Goal: Information Seeking & Learning: Learn about a topic

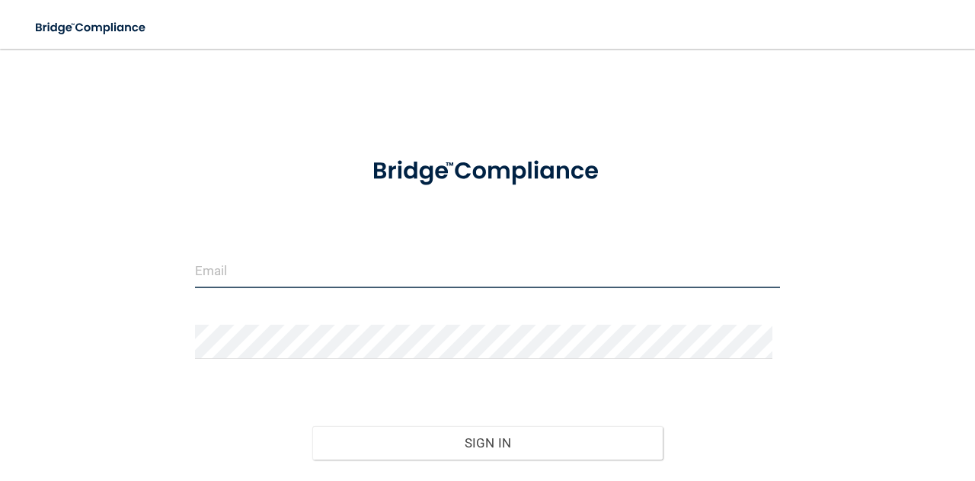
click at [221, 267] on input "email" at bounding box center [487, 271] width 585 height 34
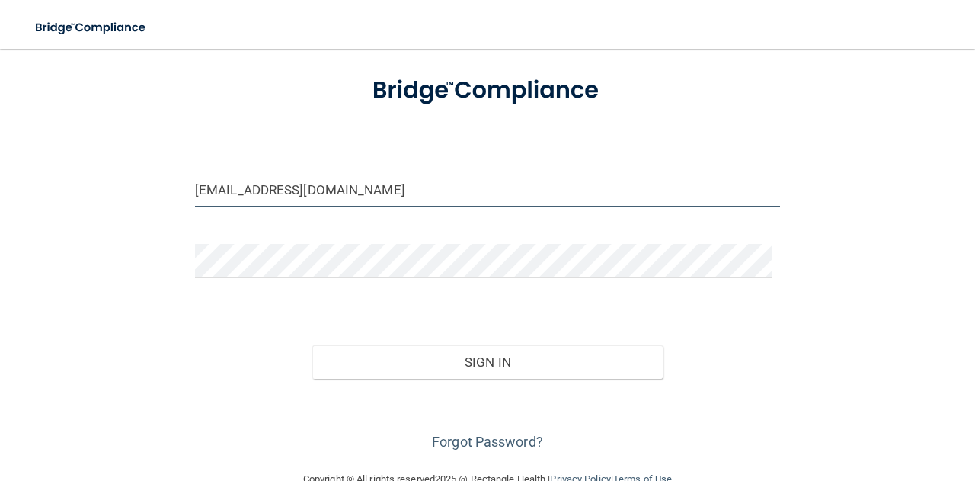
scroll to position [114, 0]
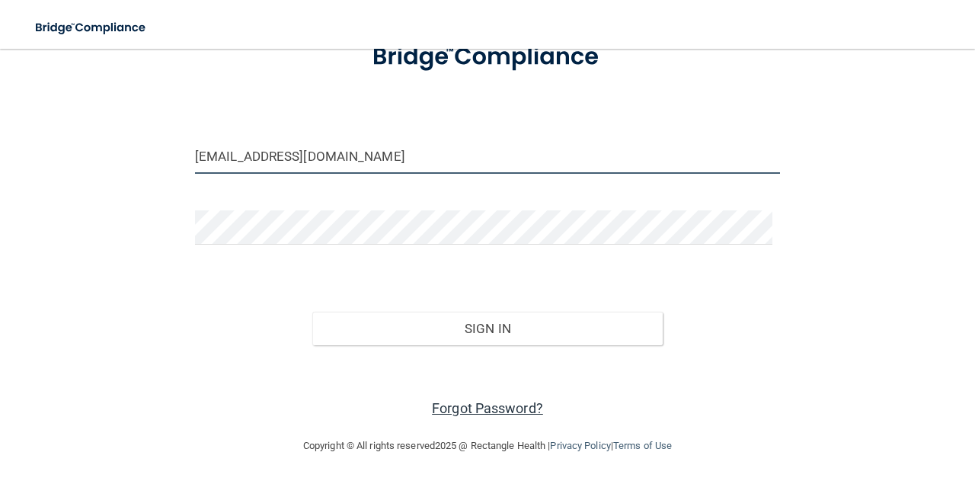
type input "[EMAIL_ADDRESS][DOMAIN_NAME]"
click at [503, 402] on link "Forgot Password?" at bounding box center [487, 408] width 111 height 16
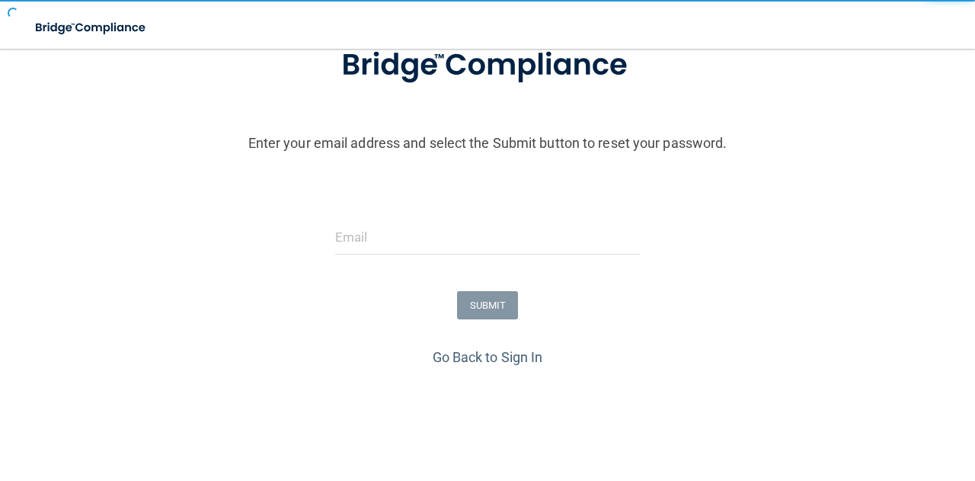
scroll to position [166, 0]
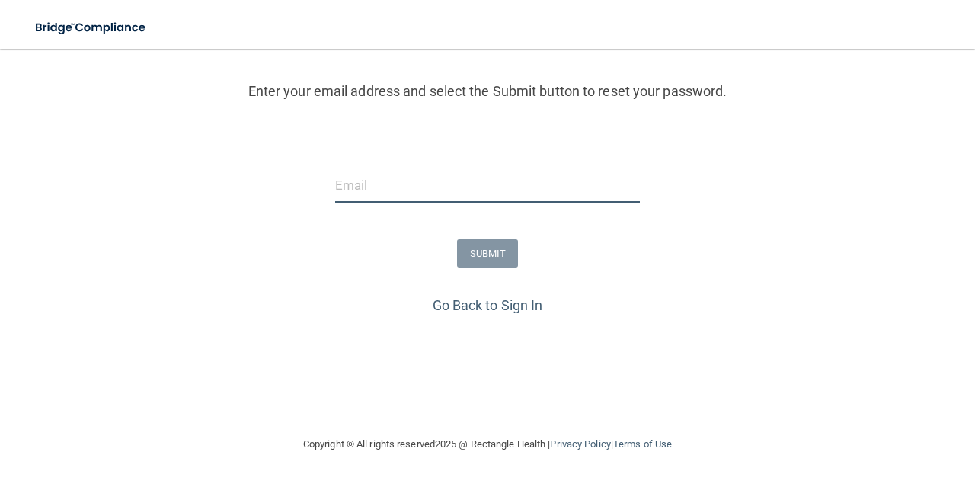
click at [353, 181] on input "email" at bounding box center [487, 185] width 305 height 34
type input "[EMAIL_ADDRESS][DOMAIN_NAME]"
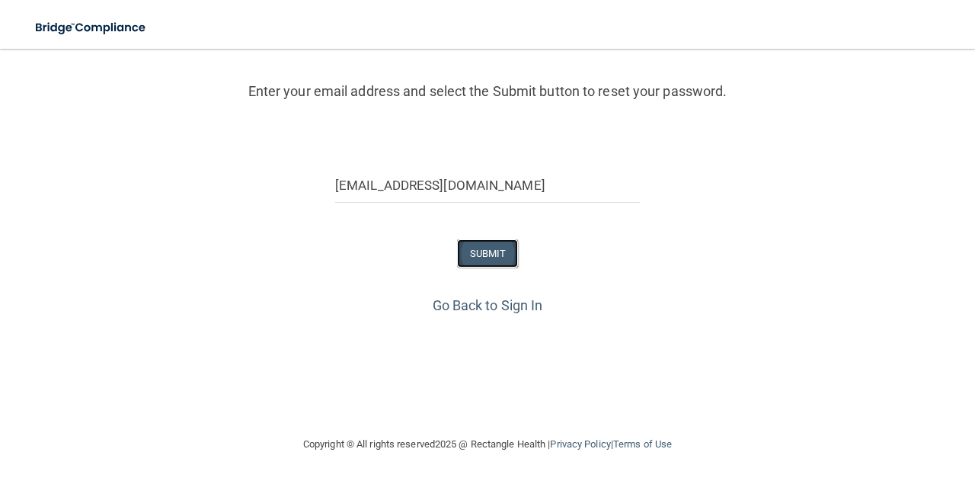
click at [479, 252] on button "SUBMIT" at bounding box center [488, 253] width 62 height 28
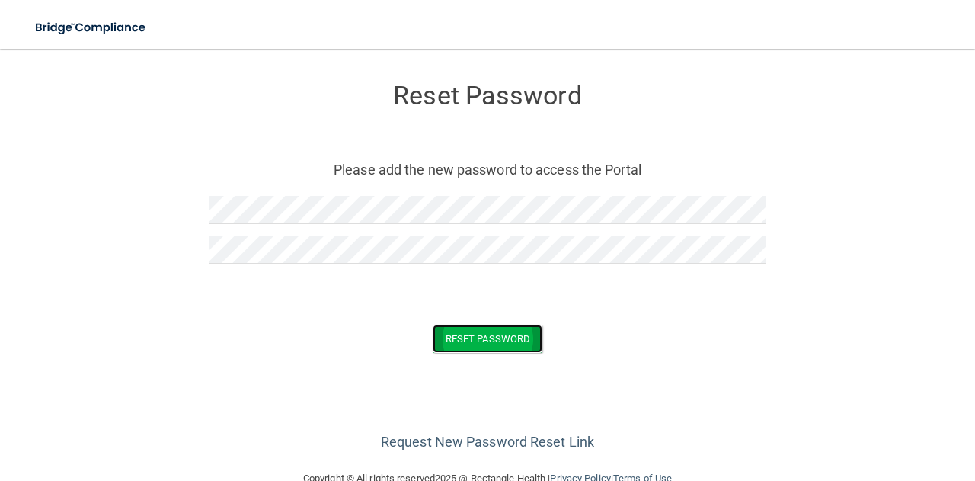
click at [478, 343] on button "Reset Password" at bounding box center [488, 338] width 110 height 28
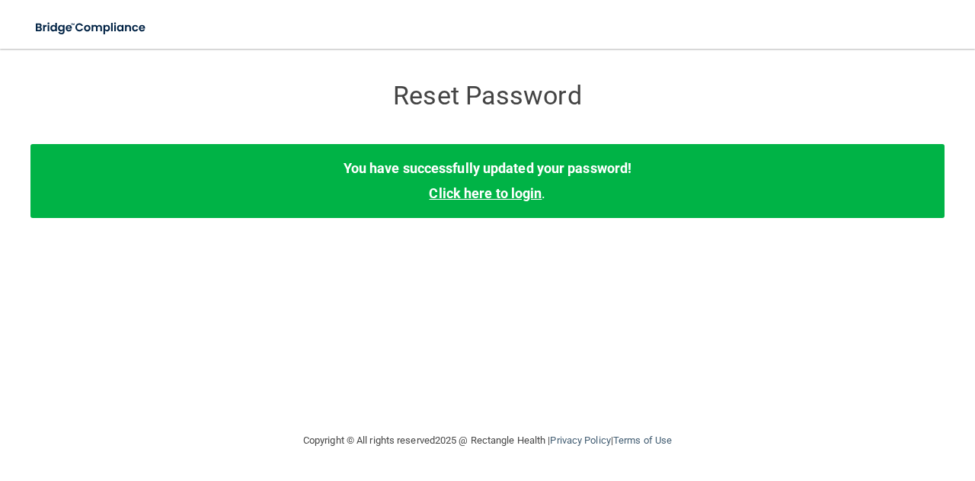
click at [494, 195] on link "Click here to login" at bounding box center [485, 193] width 113 height 16
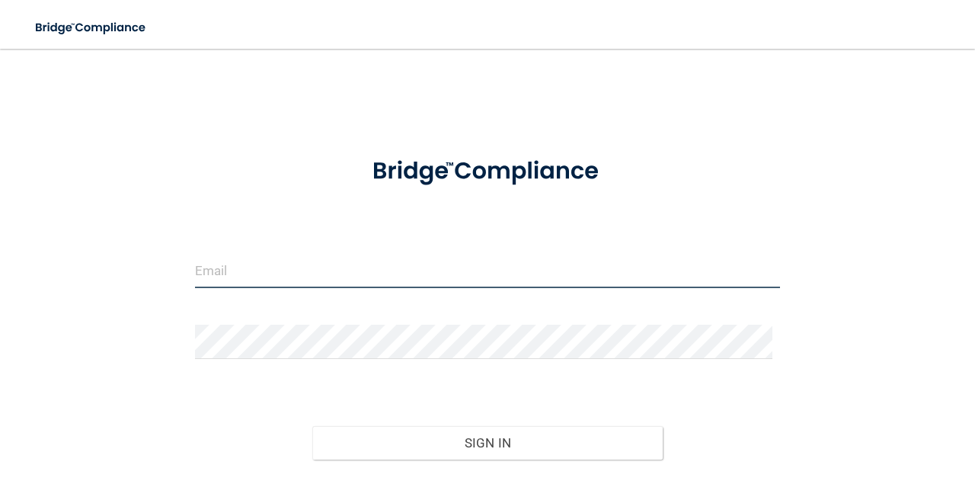
type input "[EMAIL_ADDRESS][DOMAIN_NAME]"
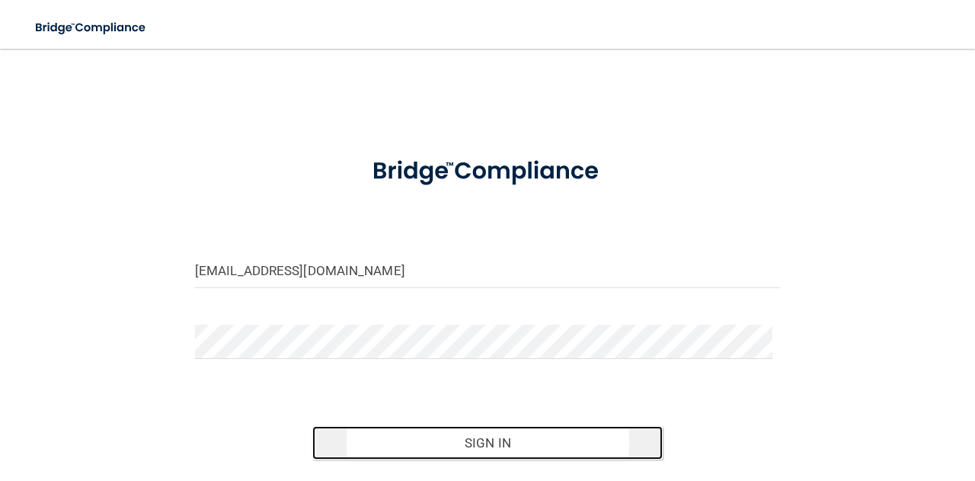
click at [451, 436] on button "Sign In" at bounding box center [487, 443] width 351 height 34
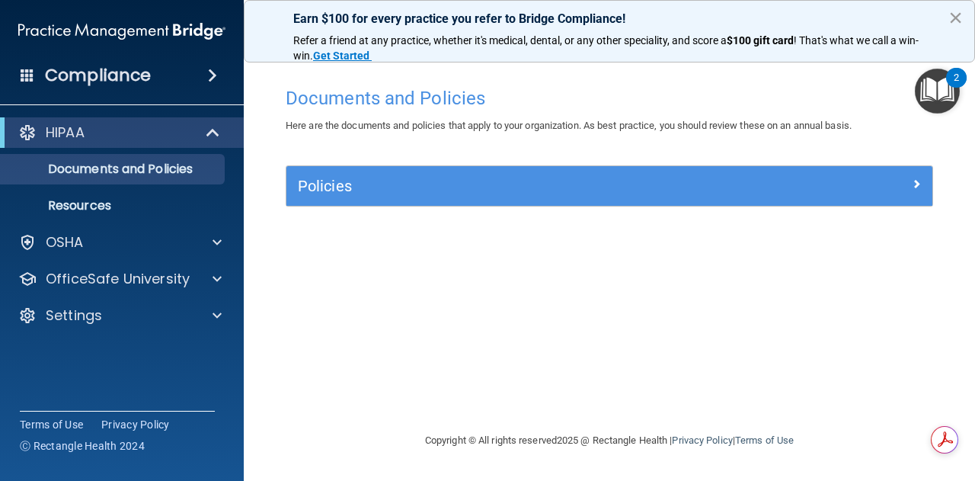
click at [953, 16] on button "×" at bounding box center [955, 17] width 14 height 24
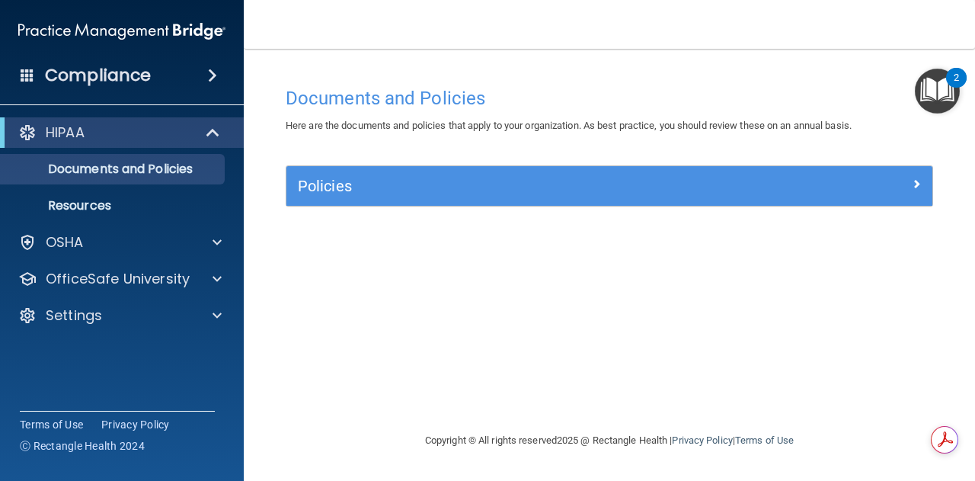
click at [212, 72] on span at bounding box center [212, 75] width 9 height 18
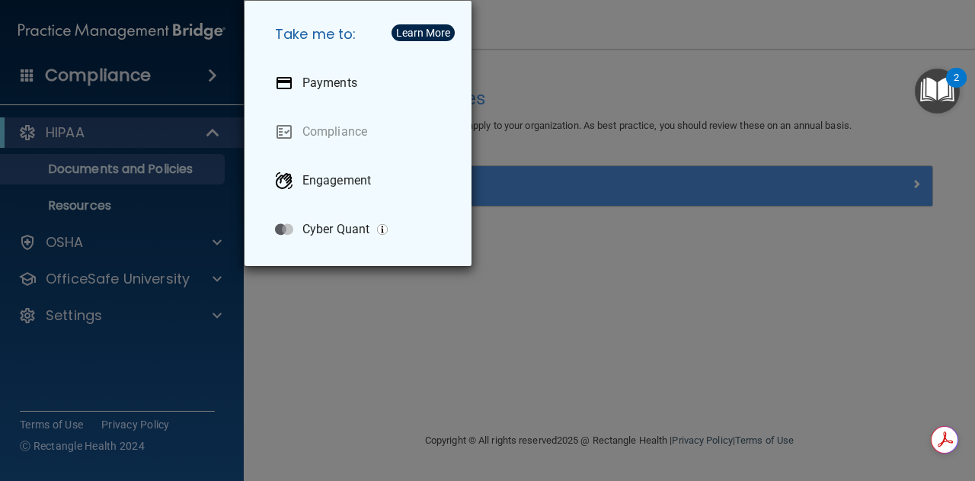
click at [329, 328] on div "Take me to: Payments Compliance Engagement Cyber Quant" at bounding box center [487, 240] width 975 height 481
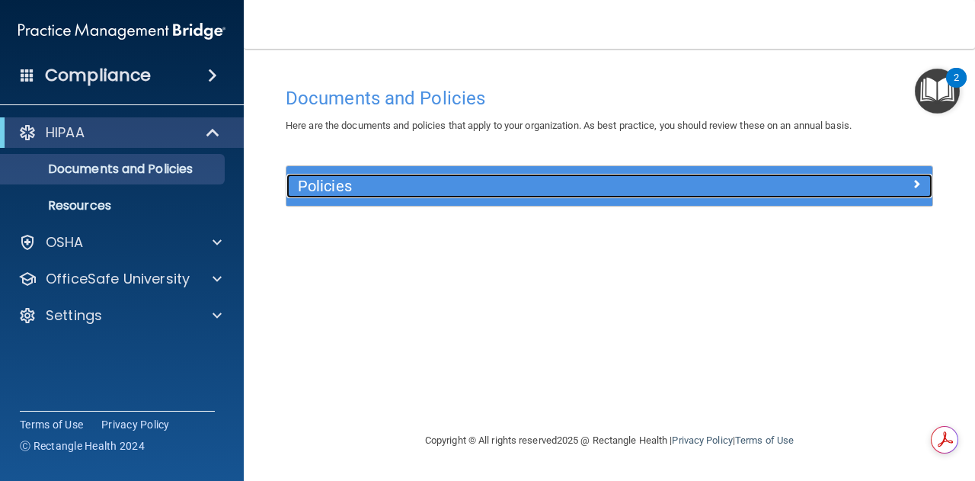
click at [781, 194] on div "Policies" at bounding box center [609, 186] width 646 height 24
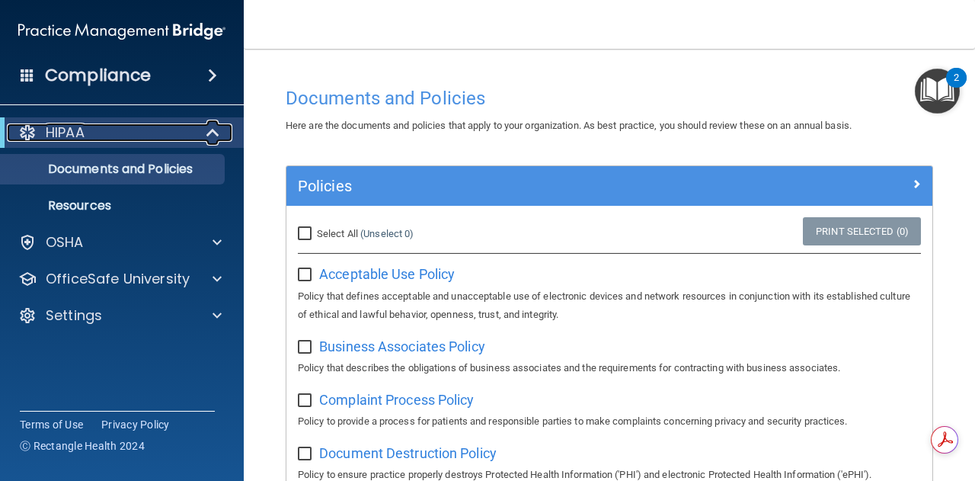
click at [76, 130] on p "HIPAA" at bounding box center [65, 132] width 39 height 18
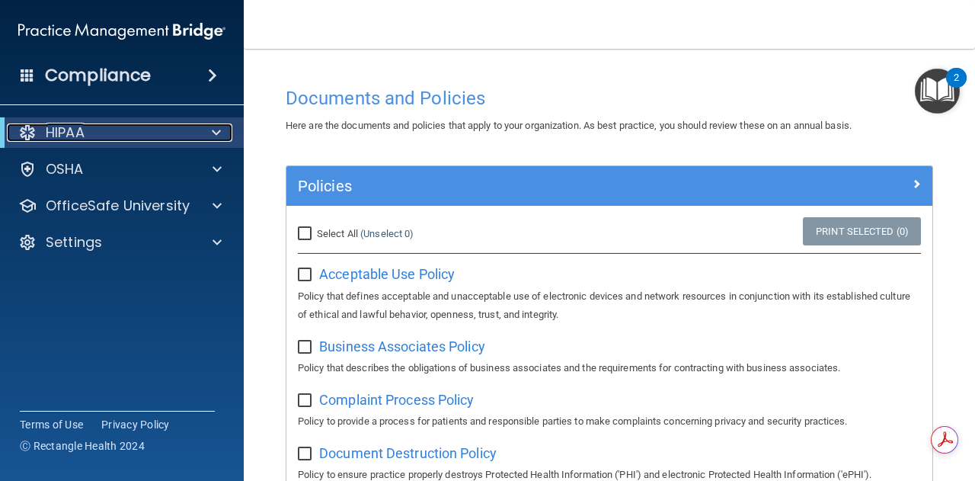
click at [76, 130] on p "HIPAA" at bounding box center [65, 132] width 39 height 18
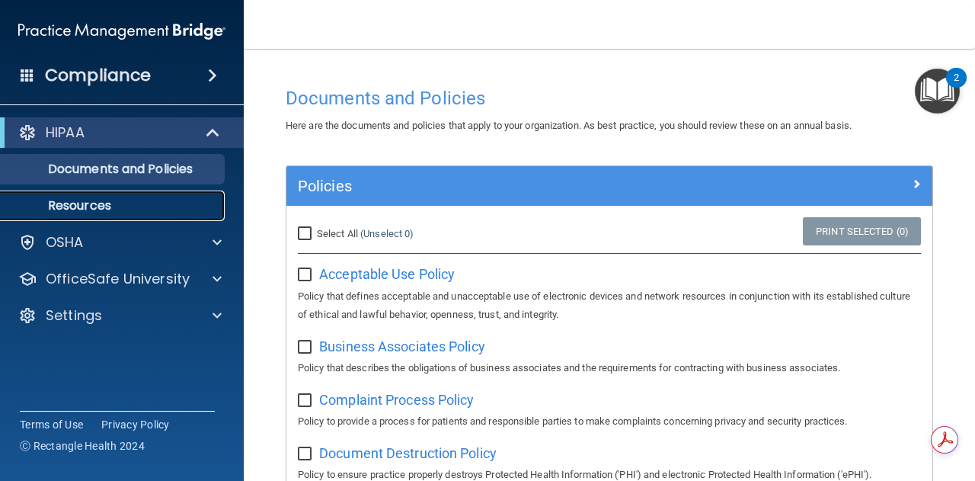
click at [74, 200] on p "Resources" at bounding box center [114, 205] width 208 height 15
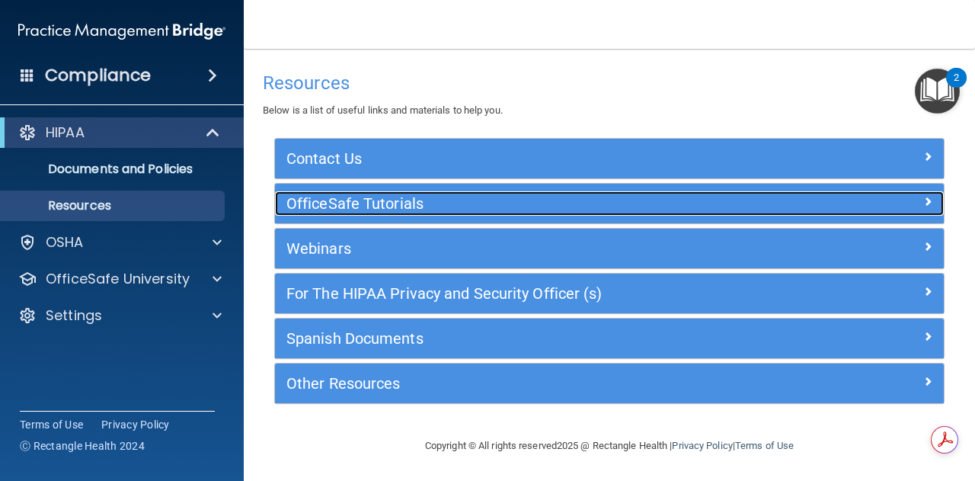
click at [923, 198] on span at bounding box center [927, 201] width 9 height 18
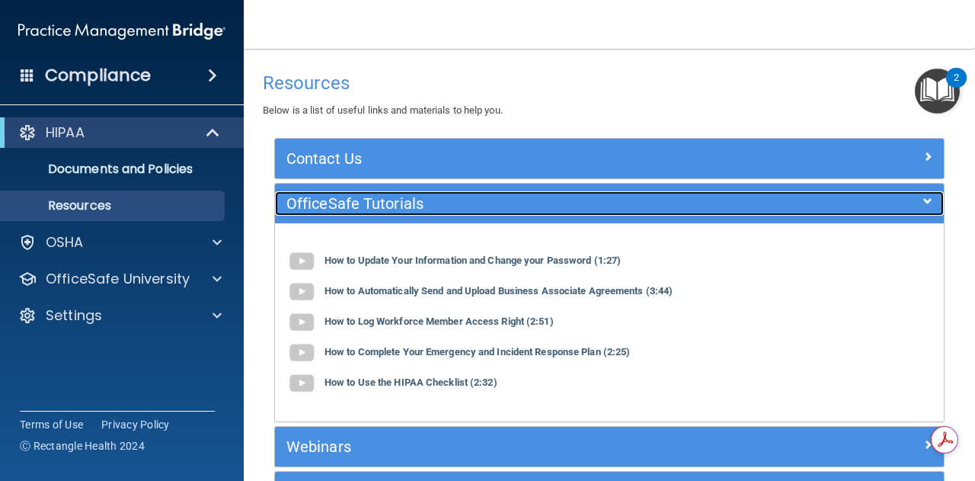
click at [923, 198] on span at bounding box center [927, 201] width 9 height 18
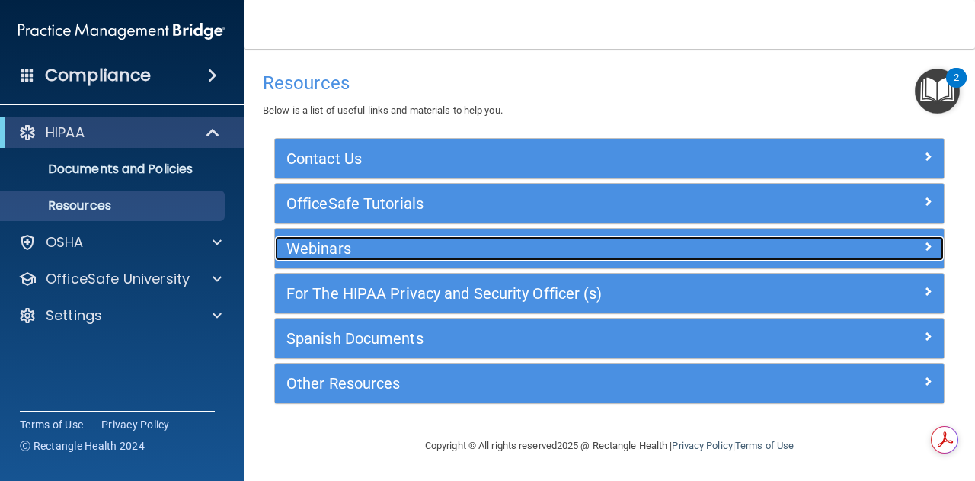
click at [923, 245] on span at bounding box center [927, 246] width 9 height 18
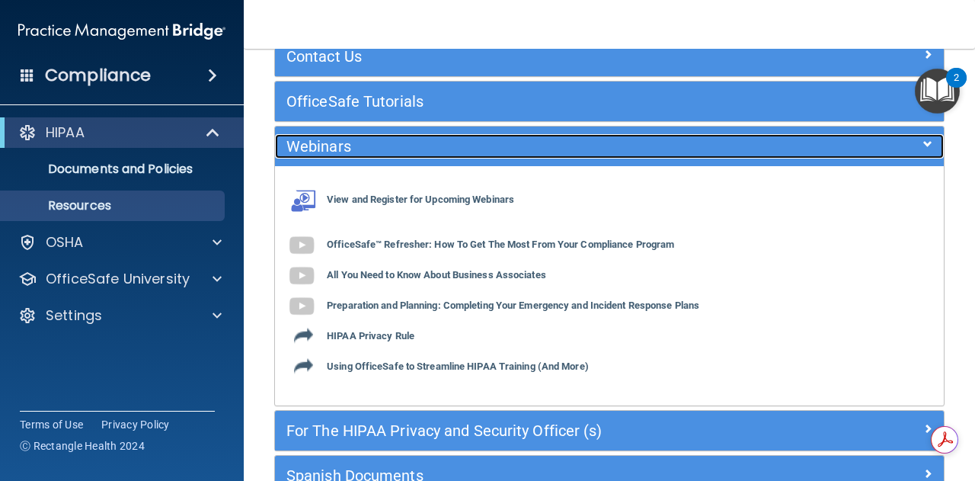
scroll to position [104, 0]
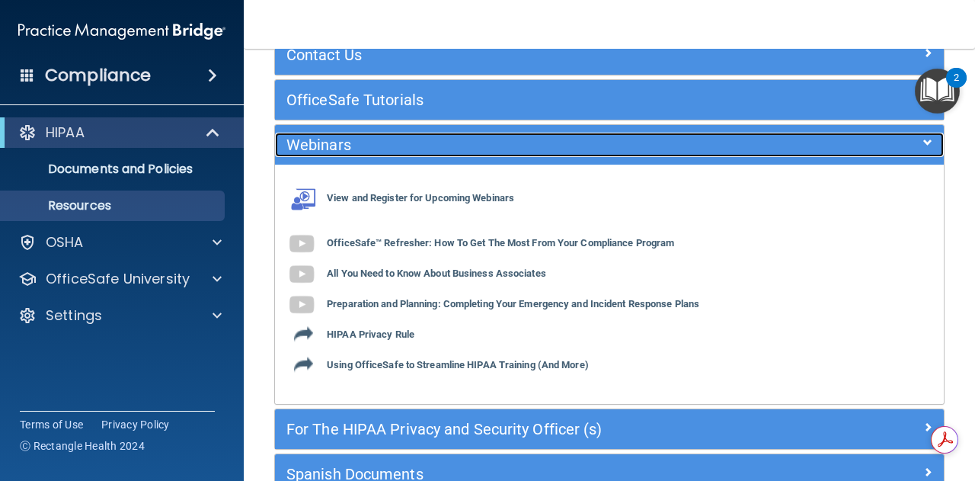
click at [923, 142] on span at bounding box center [927, 142] width 9 height 18
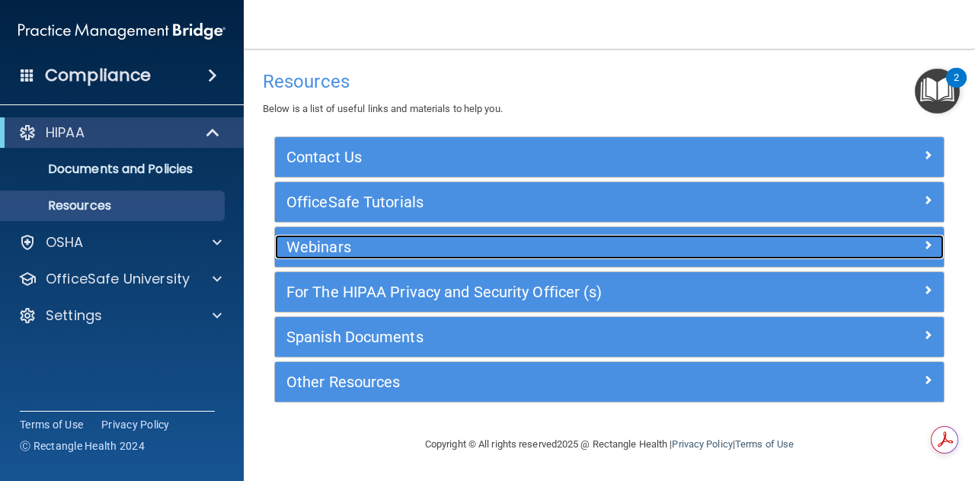
scroll to position [2, 0]
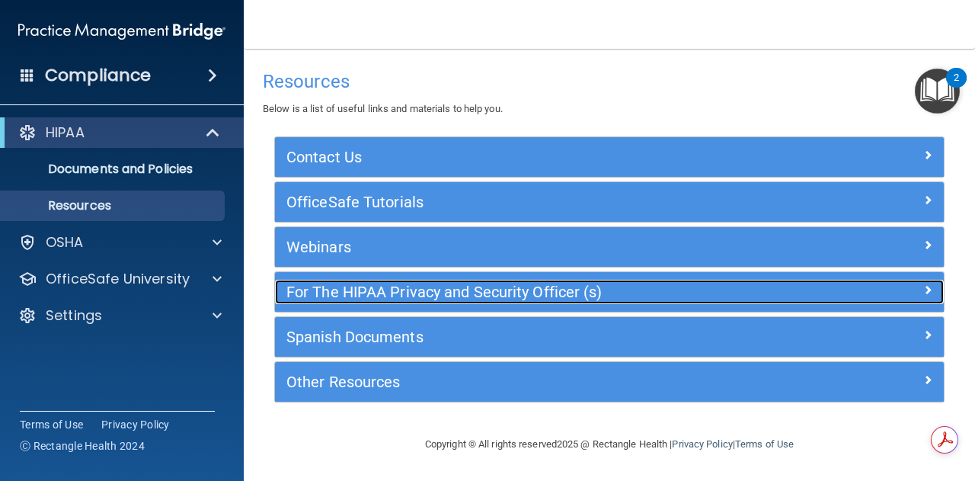
click at [923, 288] on span at bounding box center [927, 289] width 9 height 18
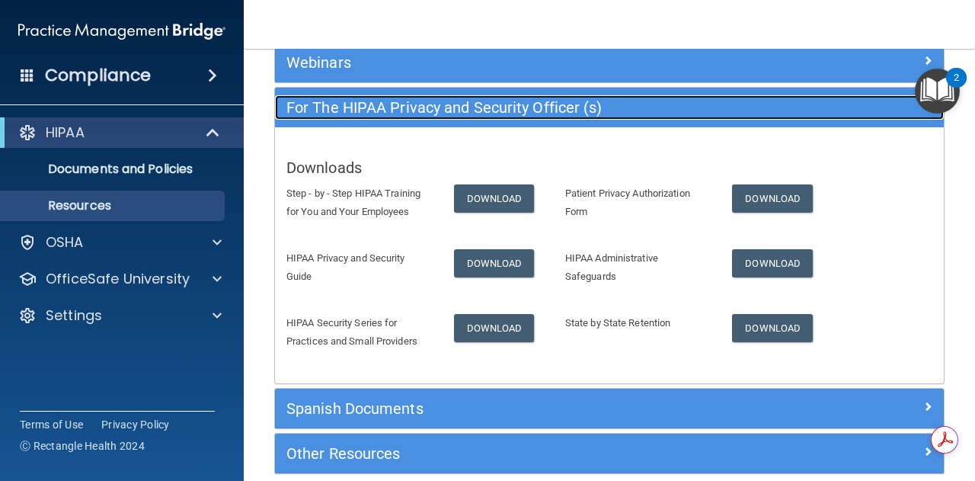
scroll to position [231, 0]
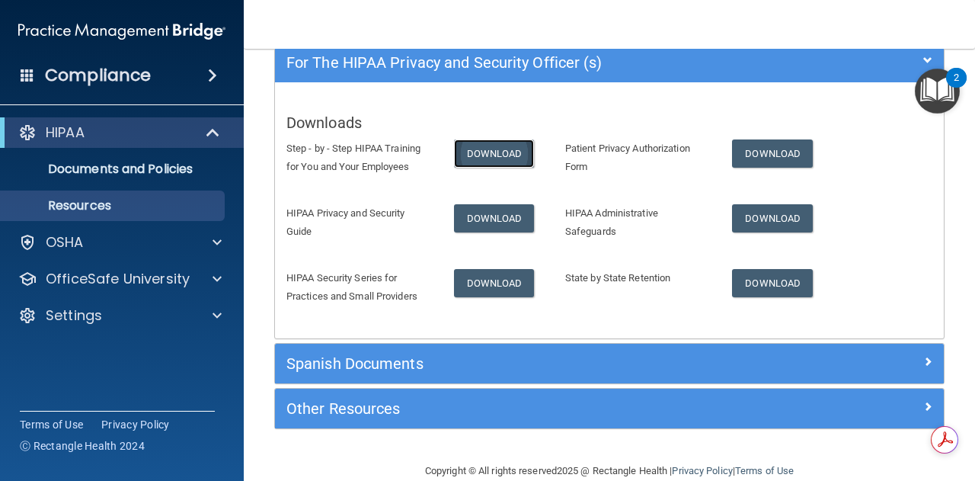
click at [483, 155] on link "Download" at bounding box center [494, 153] width 81 height 28
click at [208, 75] on span at bounding box center [212, 75] width 9 height 18
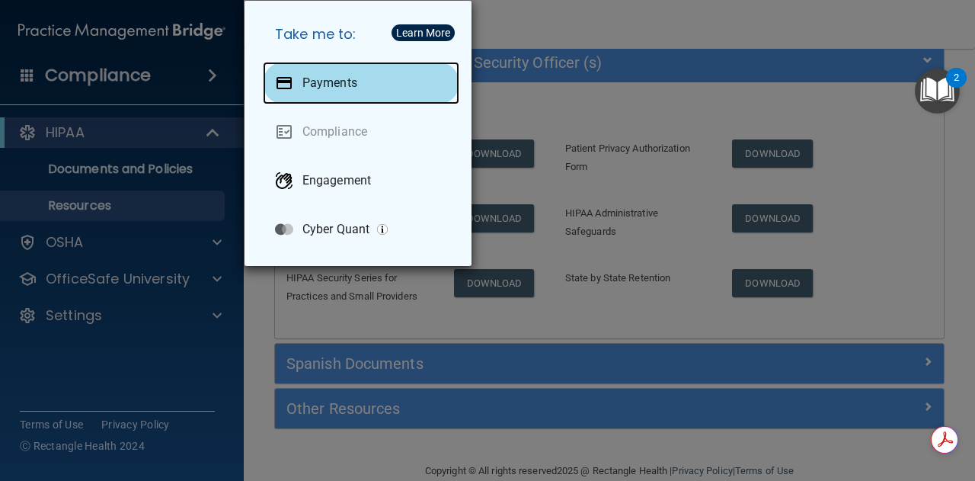
click at [340, 80] on p "Payments" at bounding box center [329, 82] width 55 height 15
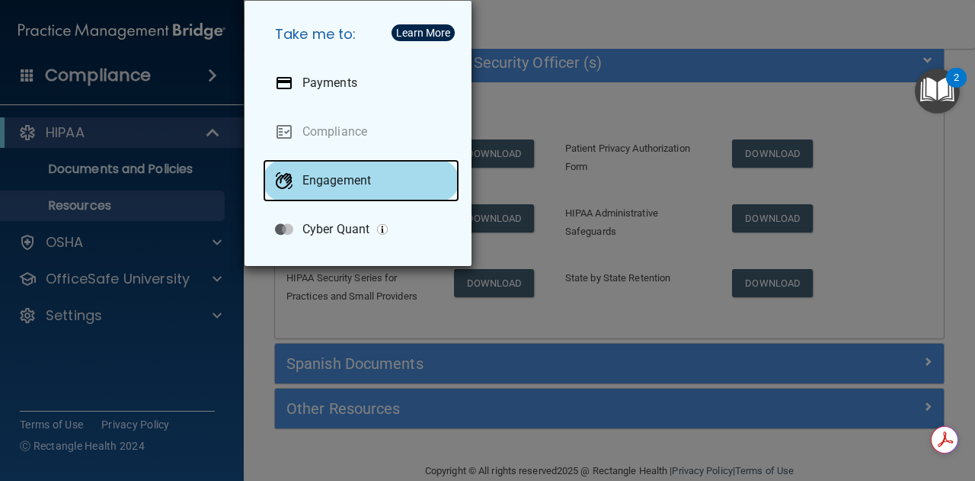
click at [335, 180] on p "Engagement" at bounding box center [336, 180] width 69 height 15
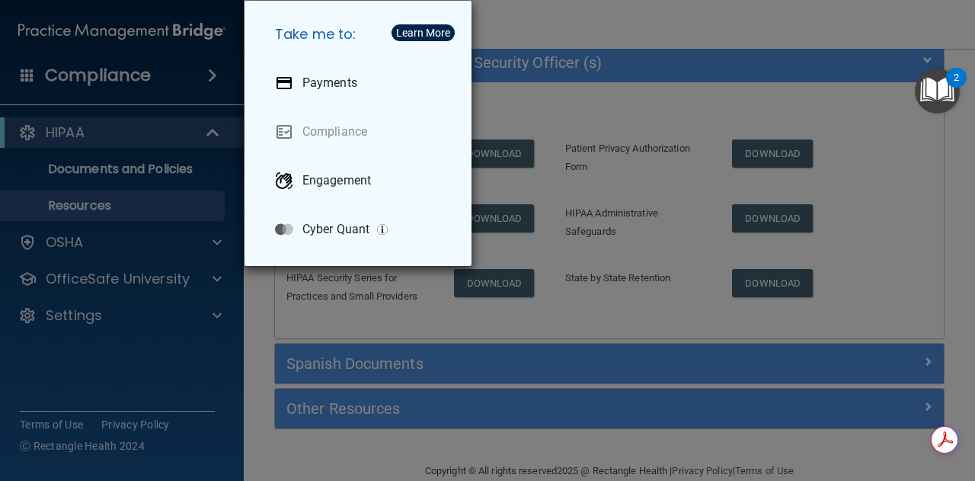
click at [522, 24] on div "Take me to: Payments Compliance Engagement Cyber Quant" at bounding box center [487, 240] width 975 height 481
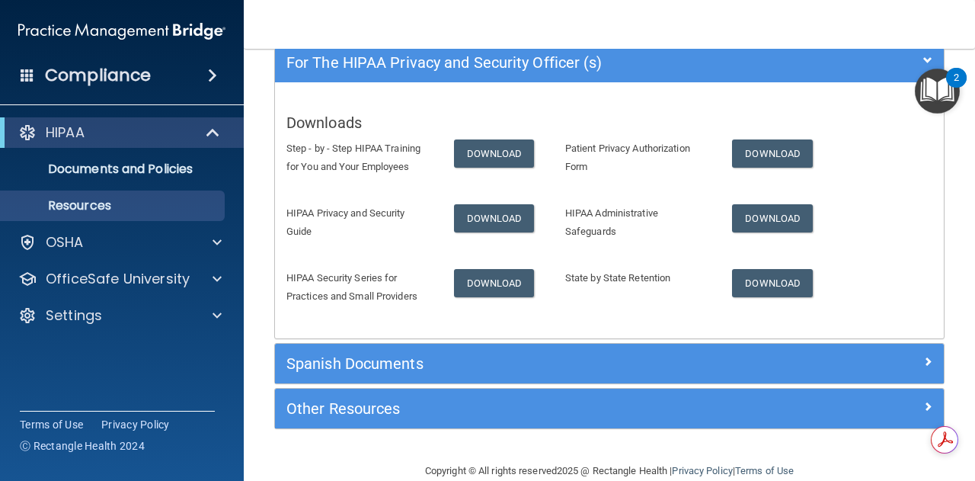
click at [941, 90] on img "Open Resource Center, 2 new notifications" at bounding box center [937, 91] width 45 height 45
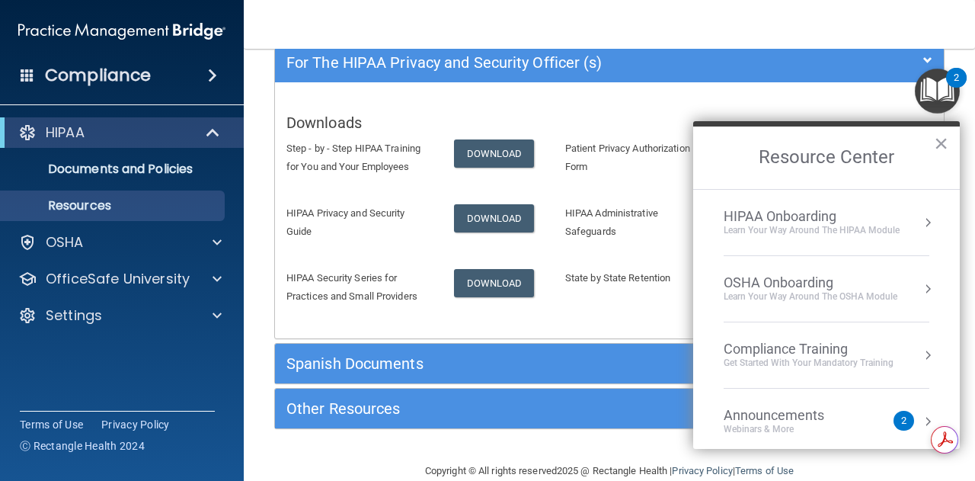
click at [885, 349] on div "Compliance Training" at bounding box center [809, 348] width 170 height 17
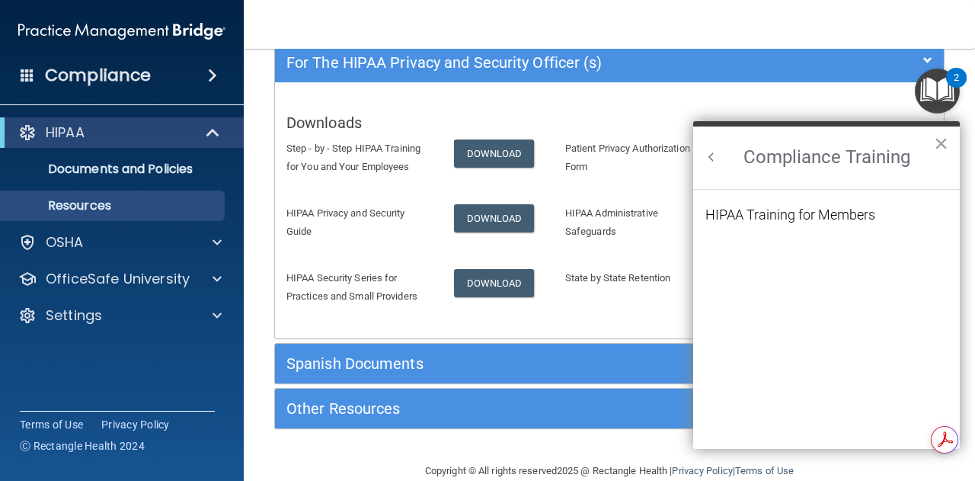
scroll to position [0, 0]
click at [786, 213] on div "HIPAA Training for Members" at bounding box center [790, 215] width 170 height 14
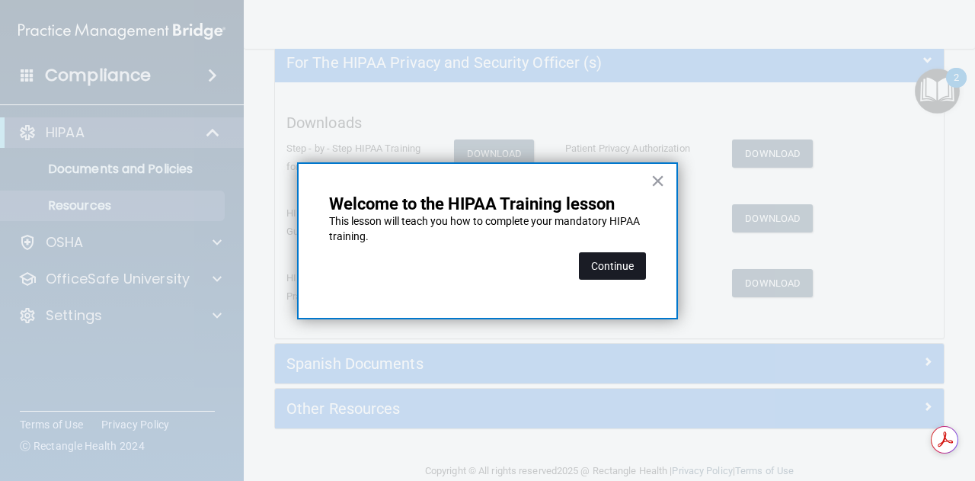
click at [612, 264] on button "Continue" at bounding box center [612, 265] width 67 height 27
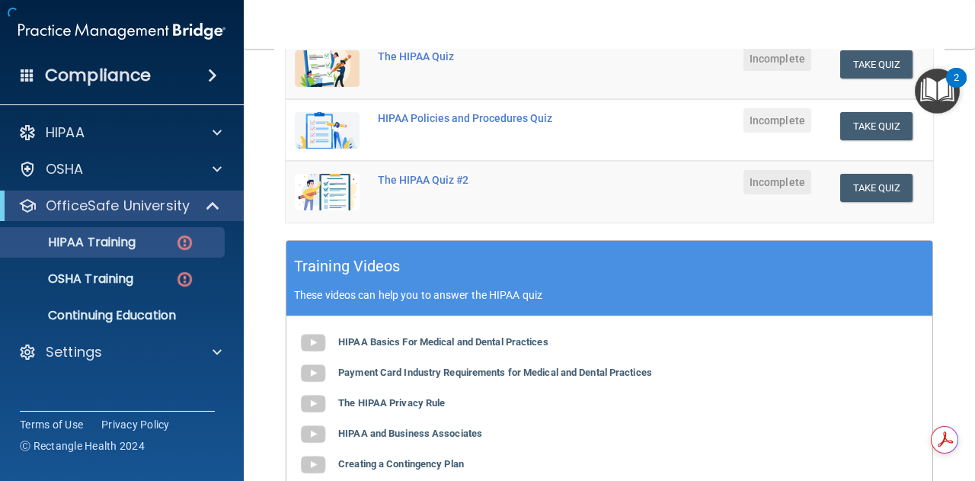
scroll to position [117, 0]
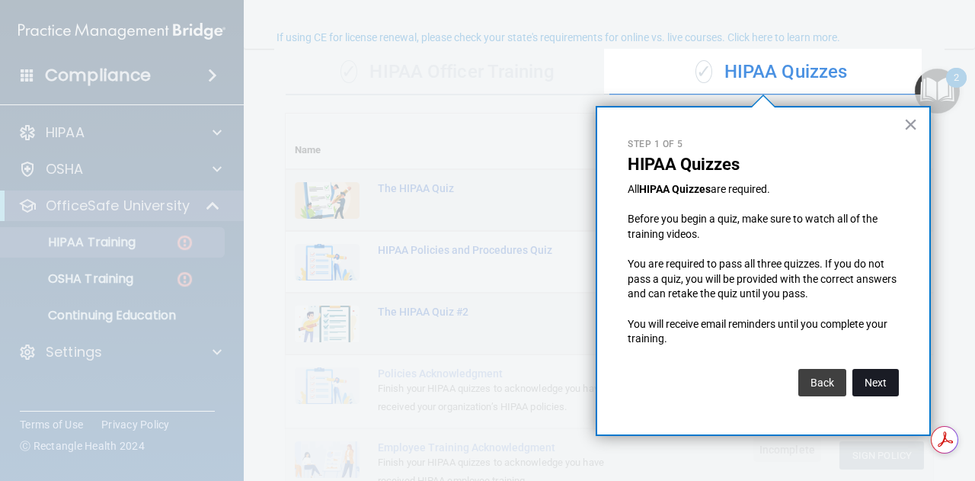
click at [877, 383] on button "Next" at bounding box center [875, 382] width 46 height 27
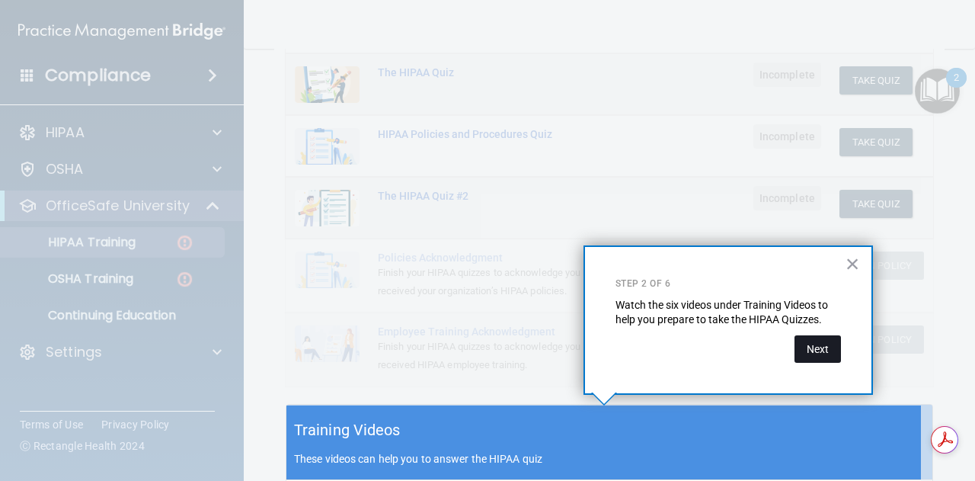
click at [818, 344] on button "Next" at bounding box center [817, 348] width 46 height 27
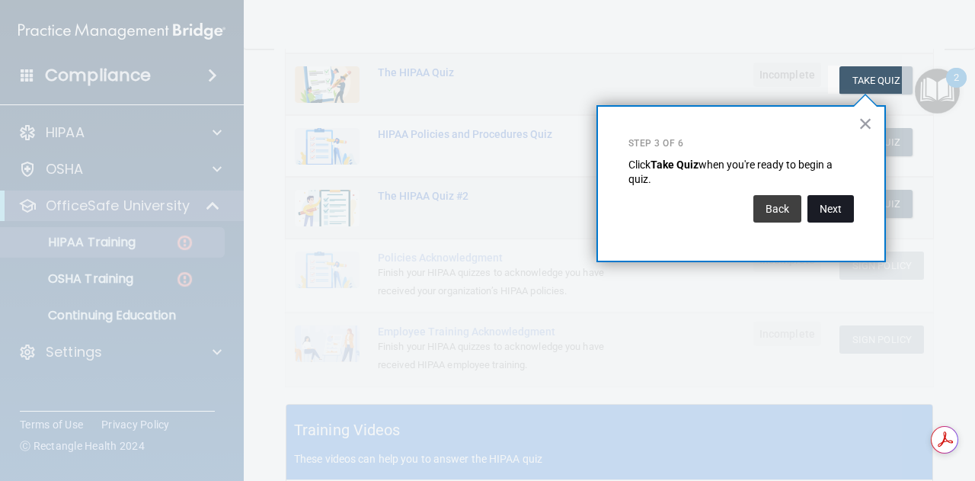
click at [829, 203] on button "Next" at bounding box center [830, 208] width 46 height 27
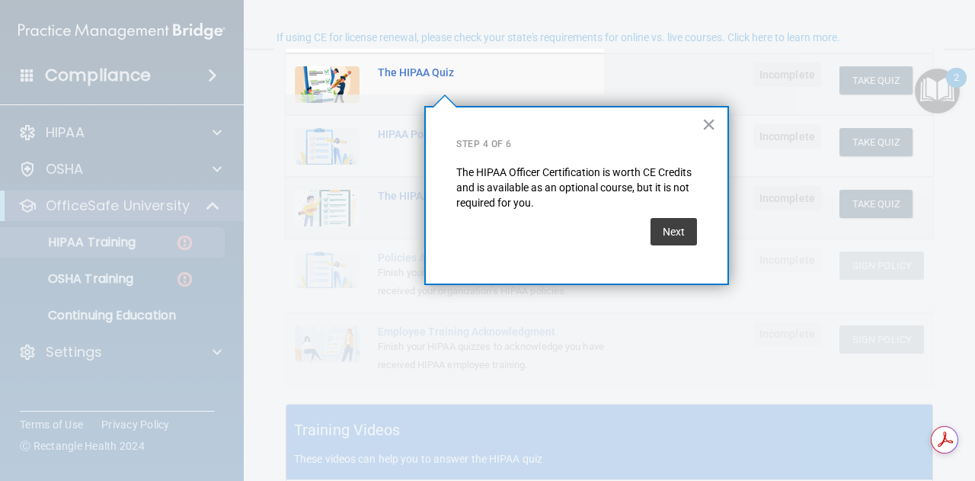
scroll to position [117, 0]
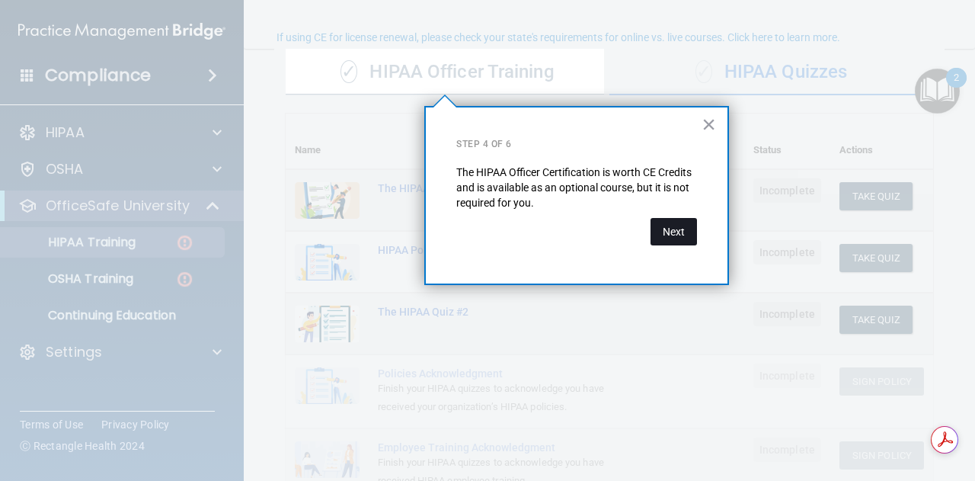
click at [661, 235] on button "Next" at bounding box center [674, 231] width 46 height 27
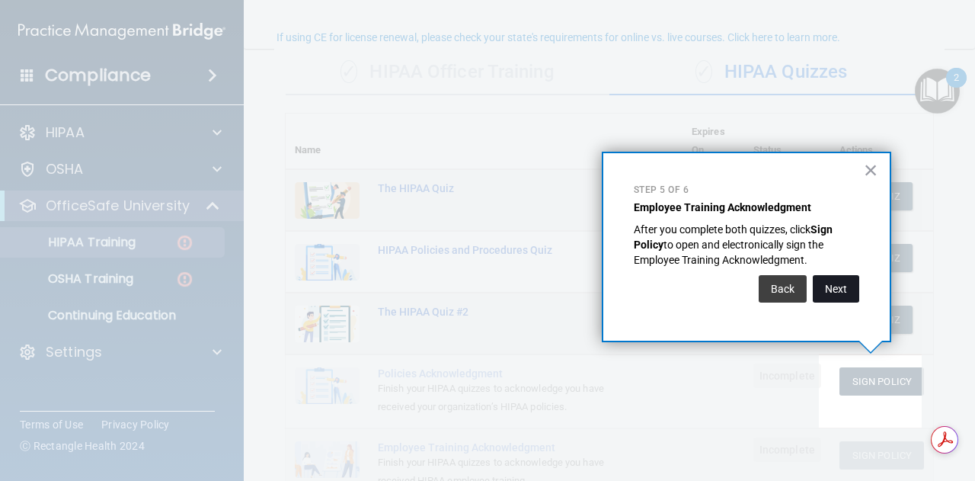
click at [839, 291] on button "Next" at bounding box center [836, 288] width 46 height 27
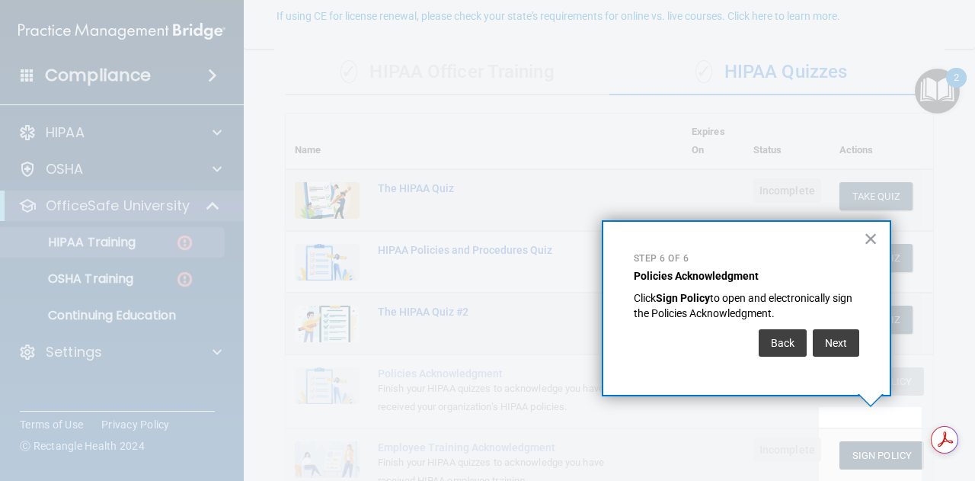
scroll to position [139, 0]
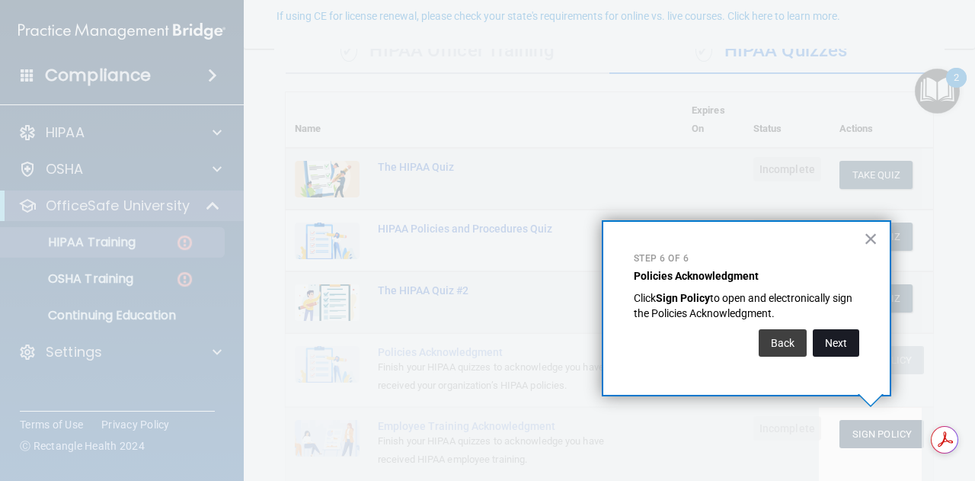
click at [833, 340] on button "Next" at bounding box center [836, 342] width 46 height 27
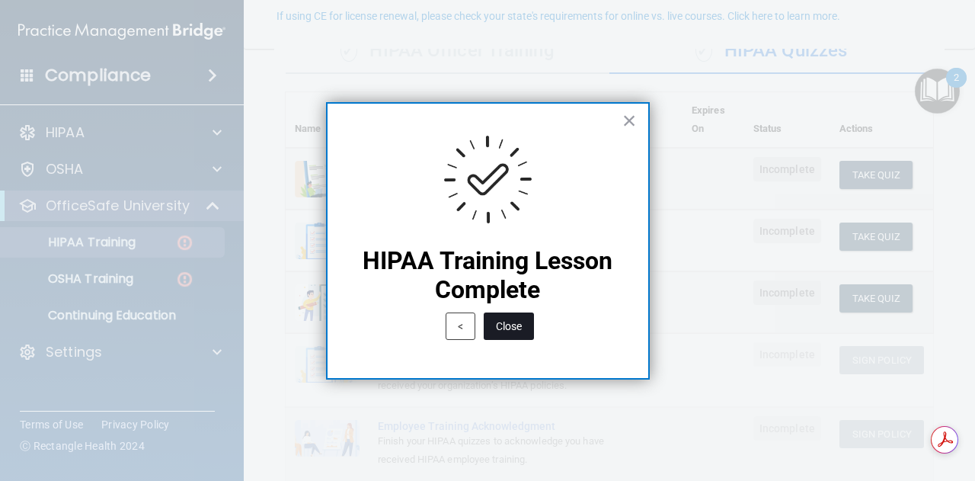
click at [511, 321] on button "Close" at bounding box center [509, 325] width 50 height 27
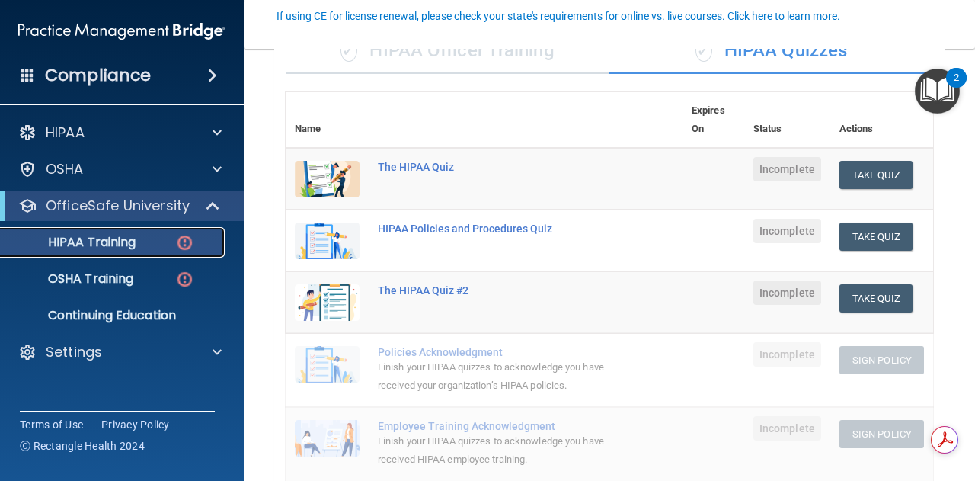
click at [129, 240] on p "HIPAA Training" at bounding box center [73, 242] width 126 height 15
click at [457, 53] on div "✓ HIPAA Officer Training" at bounding box center [448, 51] width 324 height 46
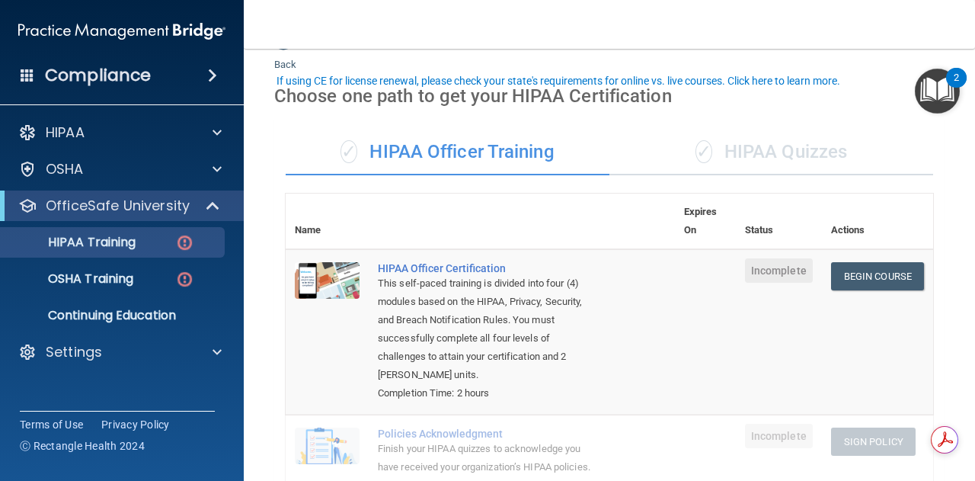
scroll to position [0, 0]
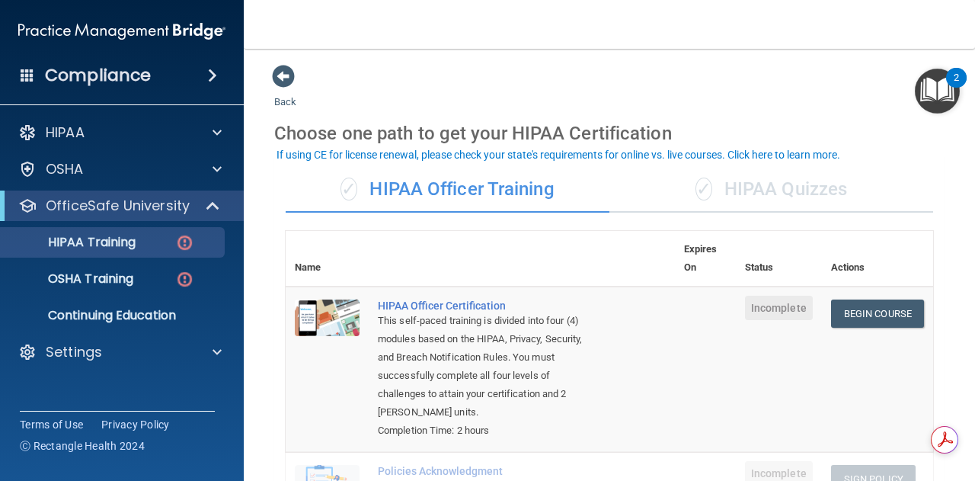
click at [938, 84] on img "Open Resource Center, 2 new notifications" at bounding box center [937, 91] width 45 height 45
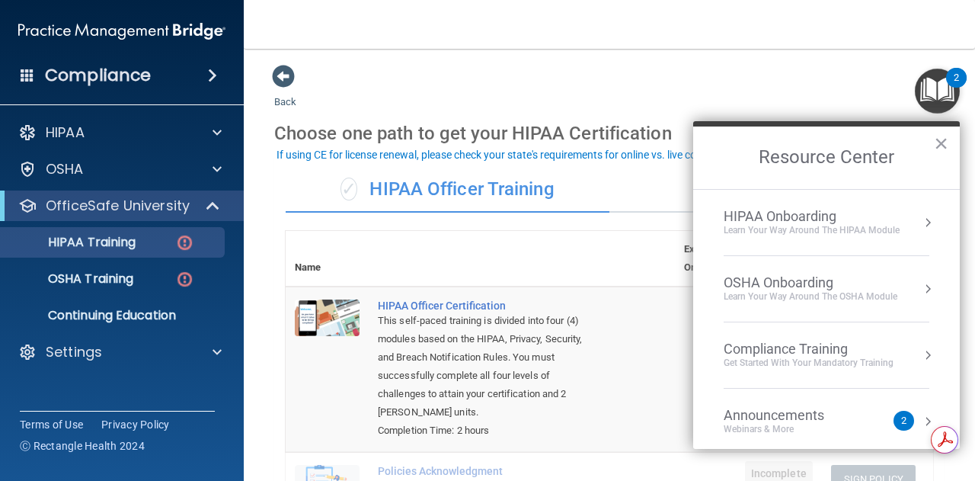
click at [849, 417] on div "Announcements" at bounding box center [789, 415] width 131 height 17
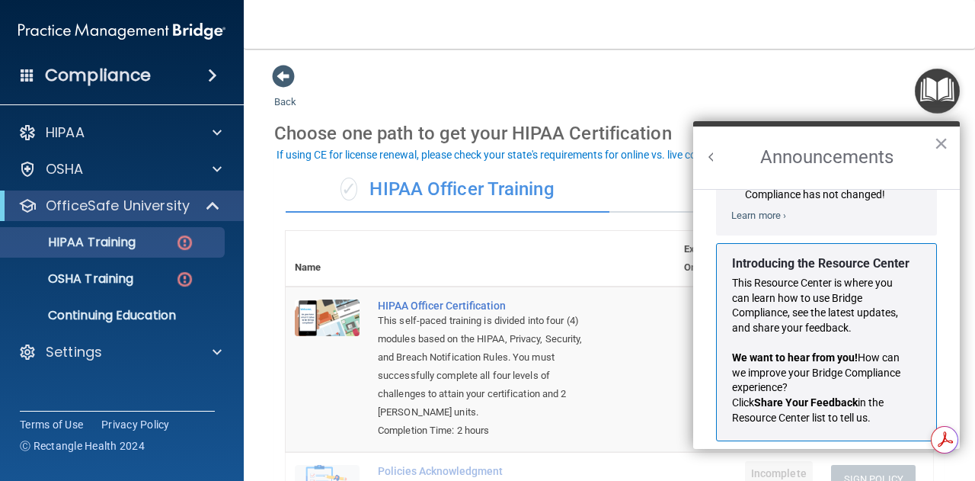
scroll to position [267, 0]
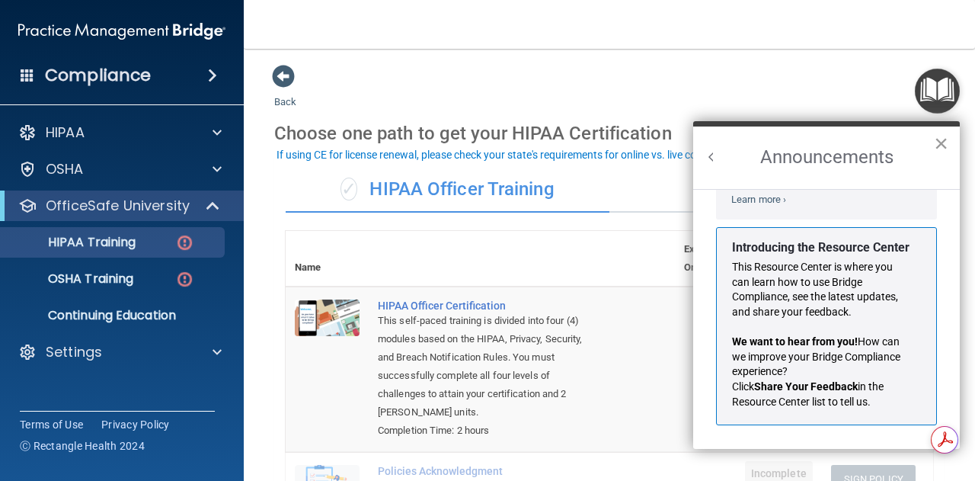
click at [943, 143] on button "×" at bounding box center [941, 143] width 14 height 24
